Goal: Information Seeking & Learning: Learn about a topic

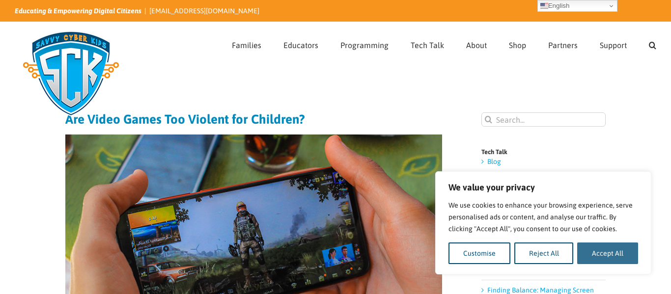
click at [614, 263] on button "Accept All" at bounding box center [607, 254] width 61 height 22
checkbox input "true"
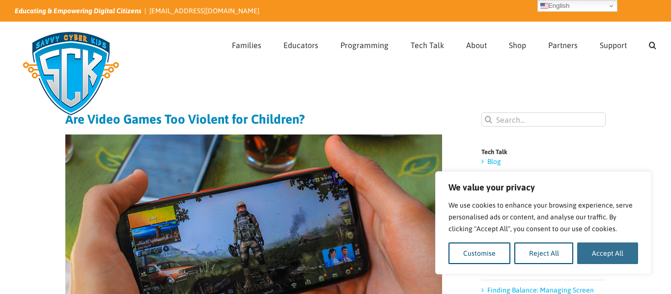
checkbox input "true"
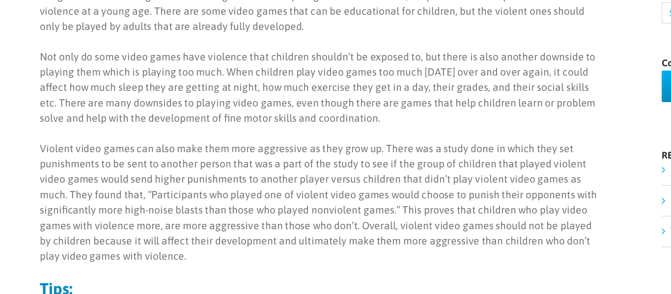
scroll to position [422, 0]
click at [293, 196] on p "Violent video games can also make them more aggressive as they grow up. There w…" at bounding box center [253, 232] width 377 height 83
